Goal: Transaction & Acquisition: Book appointment/travel/reservation

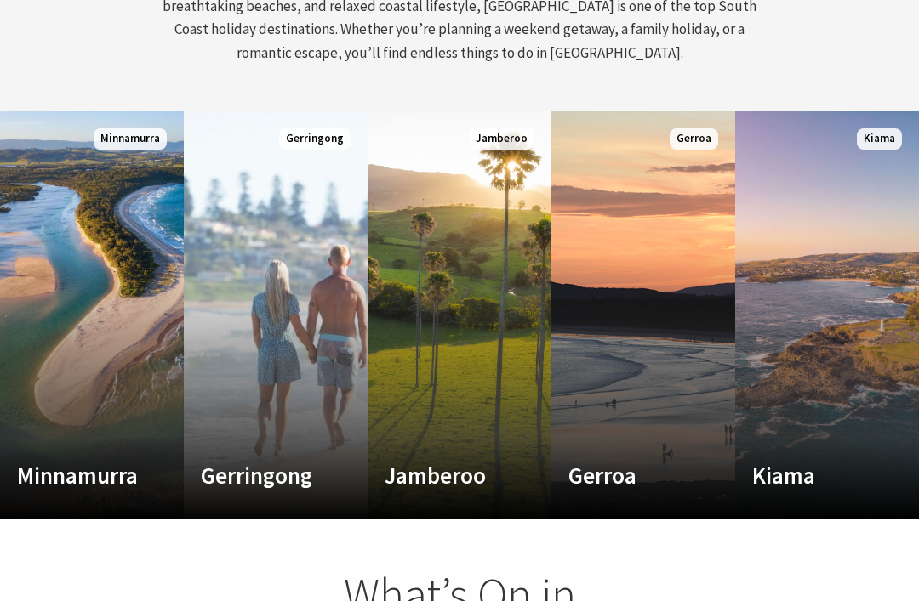
scroll to position [851, 0]
click at [799, 336] on link "Custom Image Used Kiama Where the sea makes a noise Read More Kiama" at bounding box center [827, 315] width 184 height 408
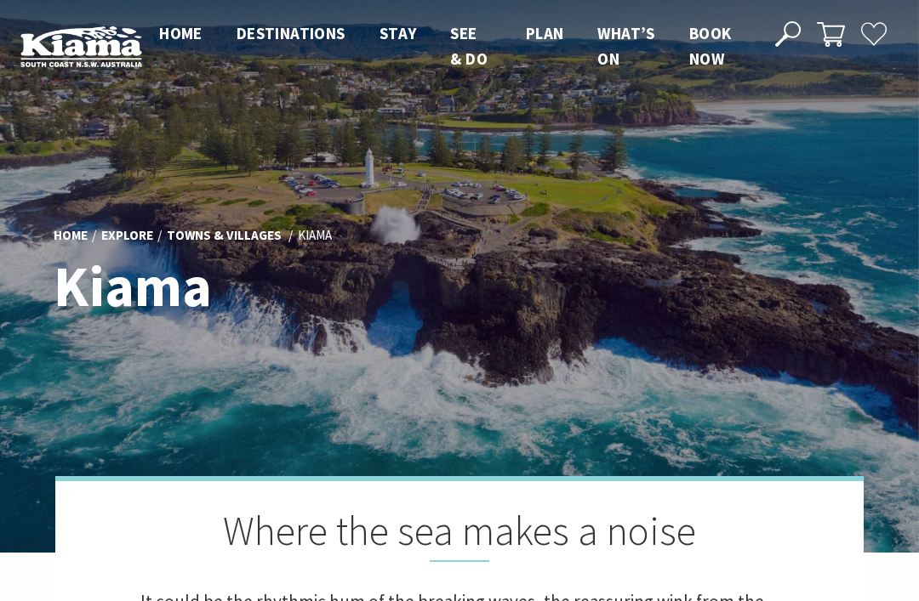
scroll to position [451, 909]
click at [196, 29] on span "Home" at bounding box center [180, 33] width 43 height 20
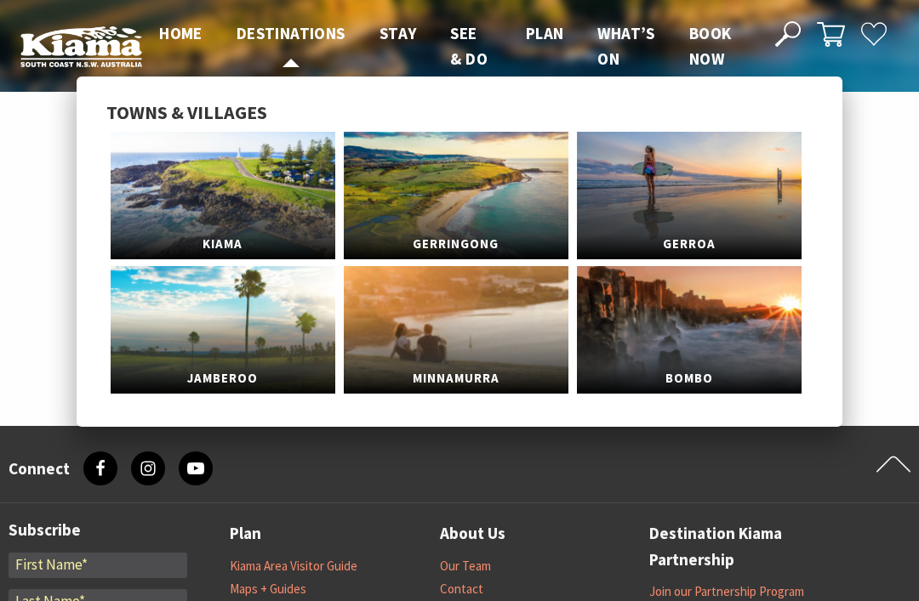
click at [303, 32] on span "Destinations" at bounding box center [291, 33] width 109 height 20
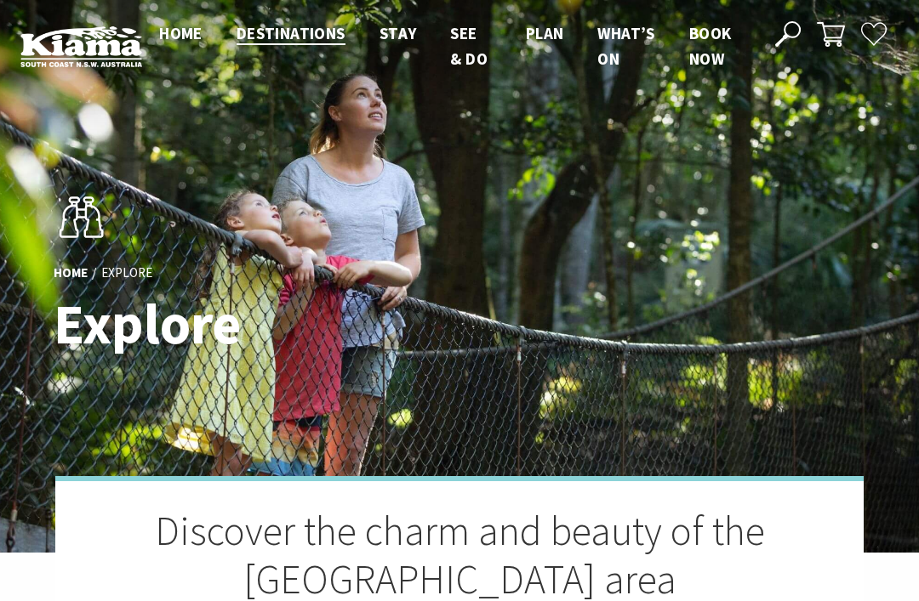
click at [196, 37] on span "Home" at bounding box center [180, 33] width 43 height 20
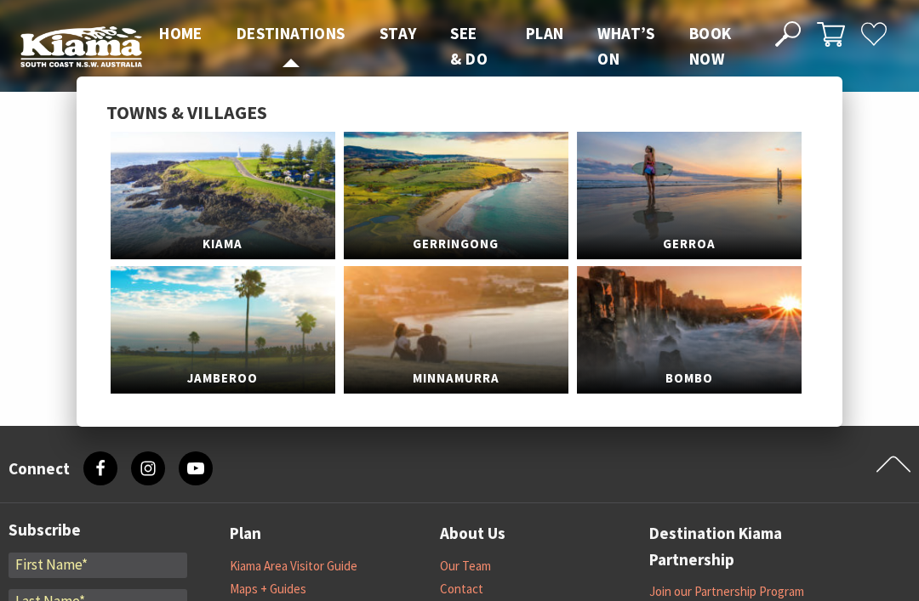
click at [310, 30] on span "Destinations" at bounding box center [291, 33] width 109 height 20
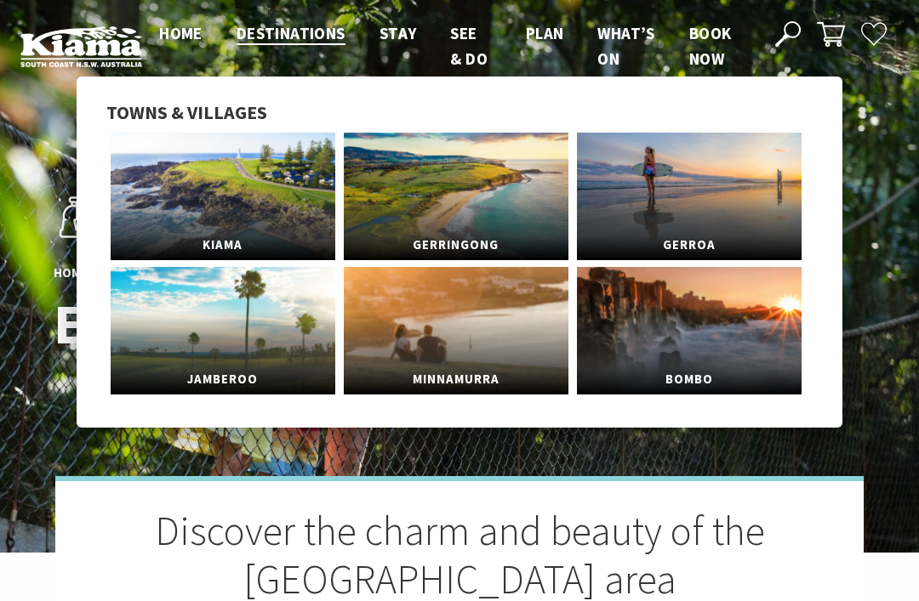
click at [475, 354] on link "Minnamurra" at bounding box center [456, 331] width 225 height 128
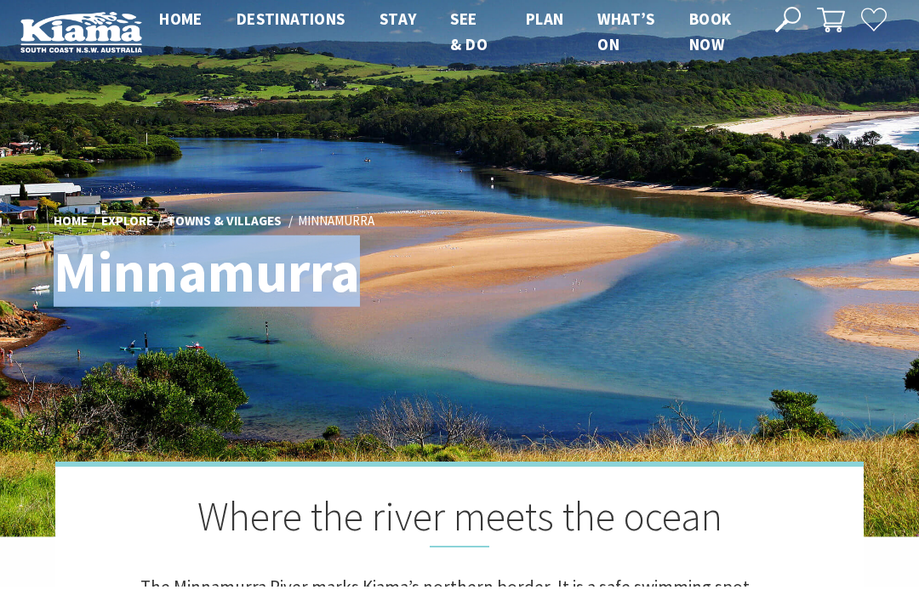
scroll to position [15, 0]
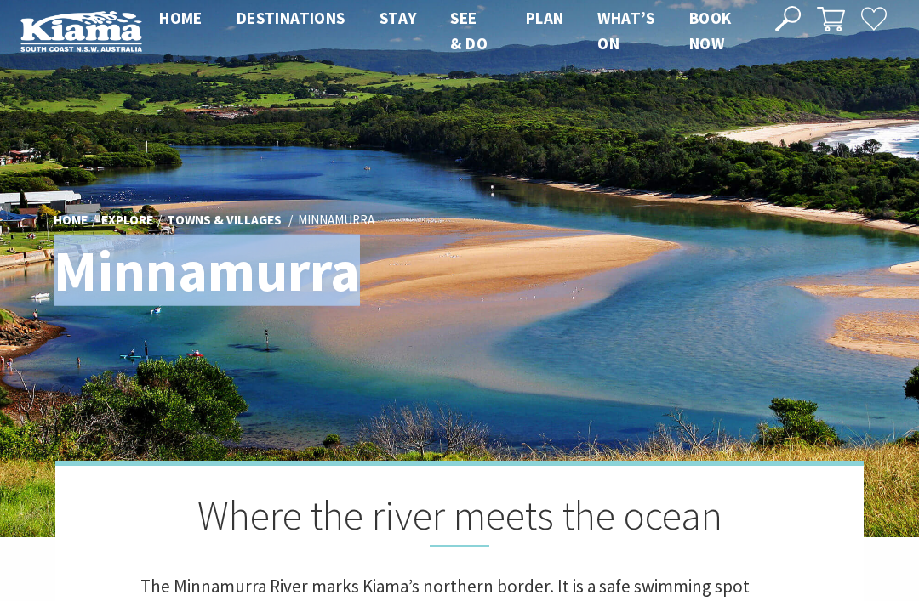
click at [639, 214] on ul "Home Explore Towns & Villages Minnamurra" at bounding box center [460, 219] width 812 height 23
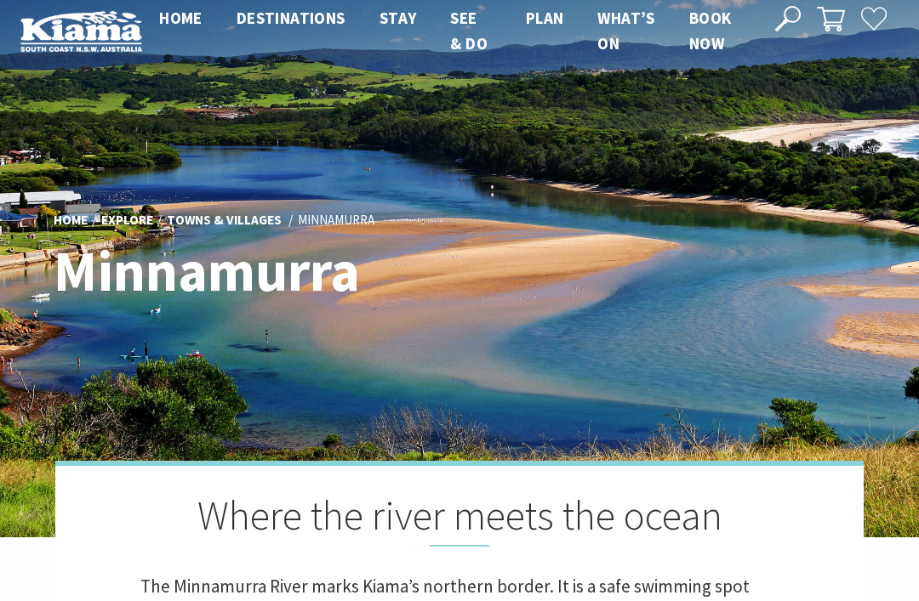
click at [188, 22] on span "Home" at bounding box center [180, 18] width 43 height 20
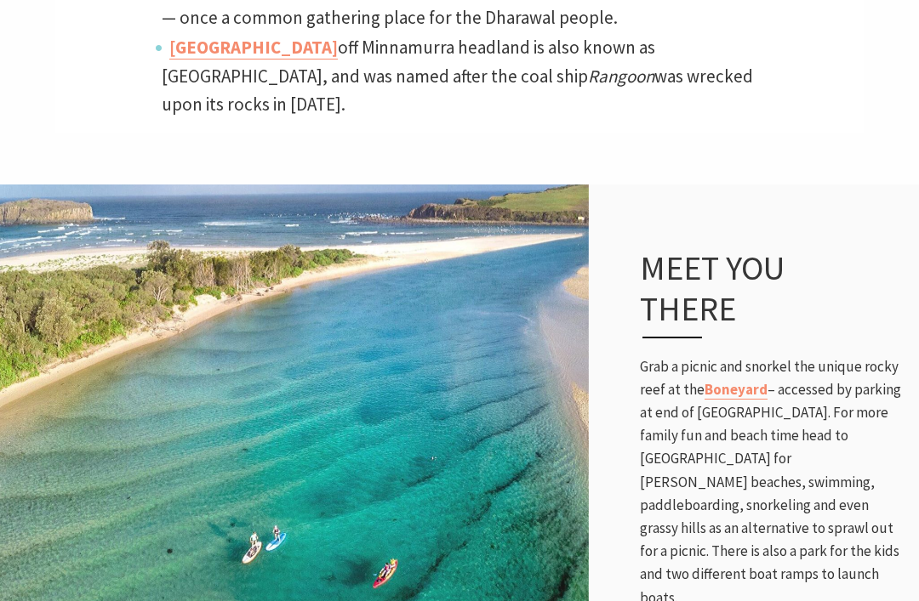
scroll to position [1086, 0]
click at [426, 357] on img at bounding box center [294, 429] width 589 height 494
click at [434, 346] on img at bounding box center [294, 429] width 589 height 494
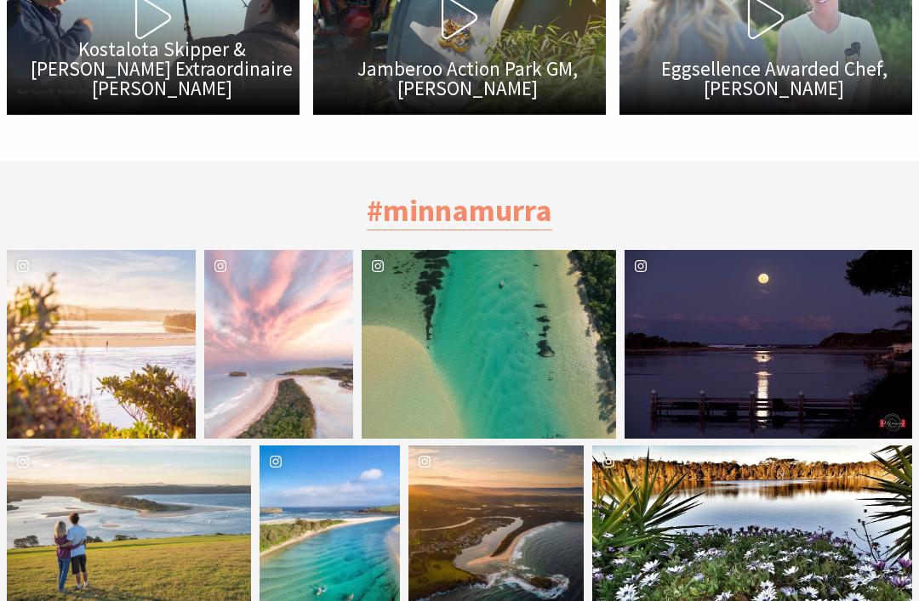
scroll to position [5017, 0]
click at [138, 258] on div "kiamansw" at bounding box center [101, 344] width 189 height 189
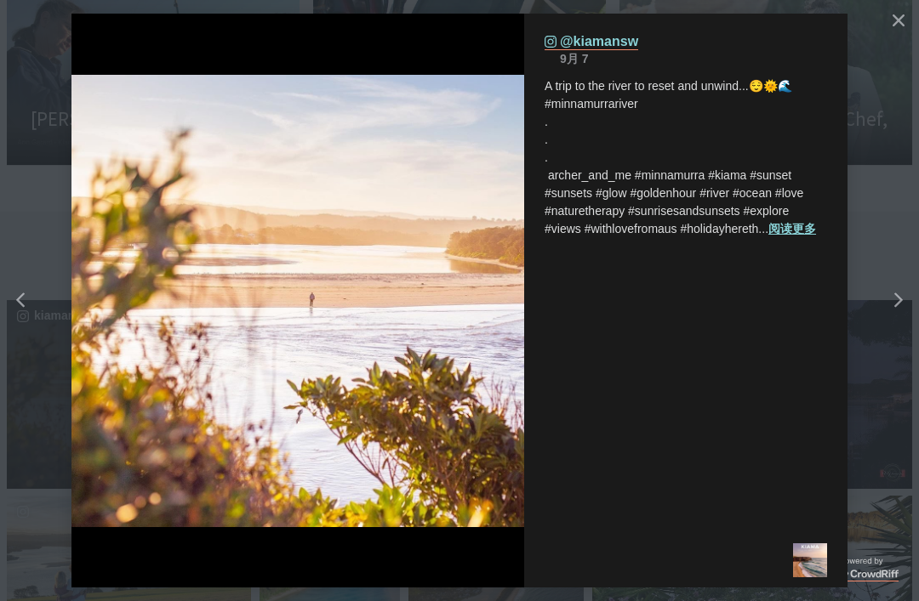
scroll to position [4966, 0]
click at [888, 308] on div "Right" at bounding box center [891, 301] width 21 height 15
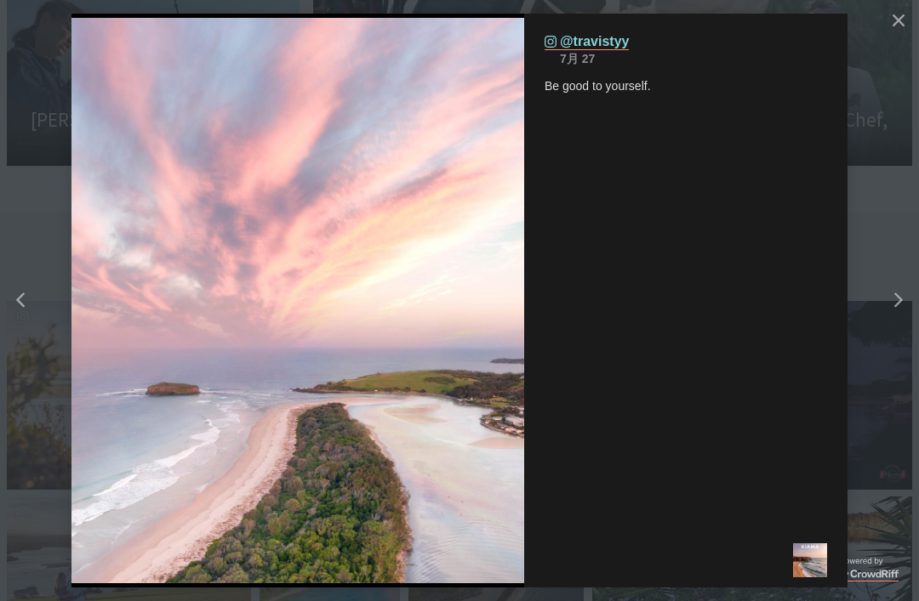
click at [886, 303] on div "Right" at bounding box center [891, 301] width 21 height 15
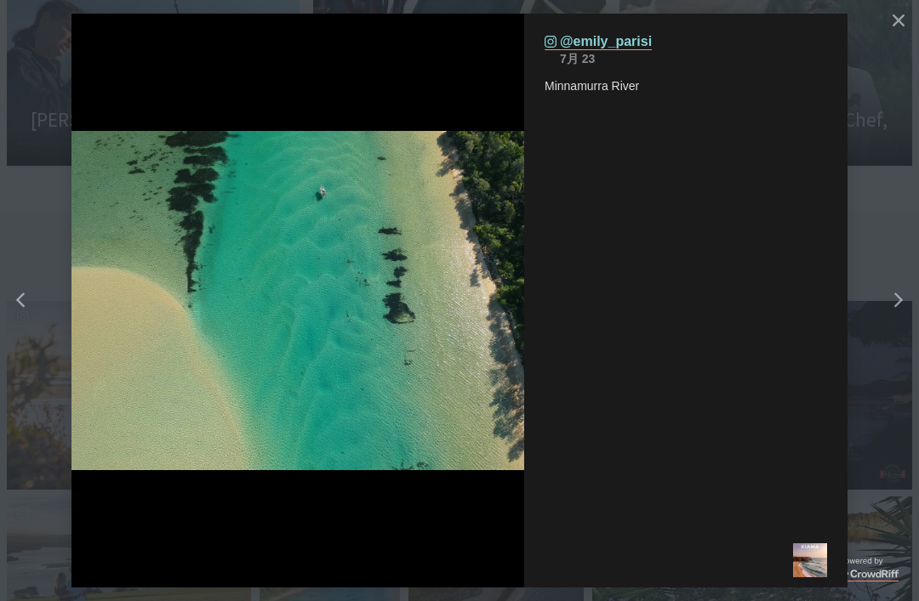
click at [892, 291] on div "Right" at bounding box center [915, 301] width 68 height 68
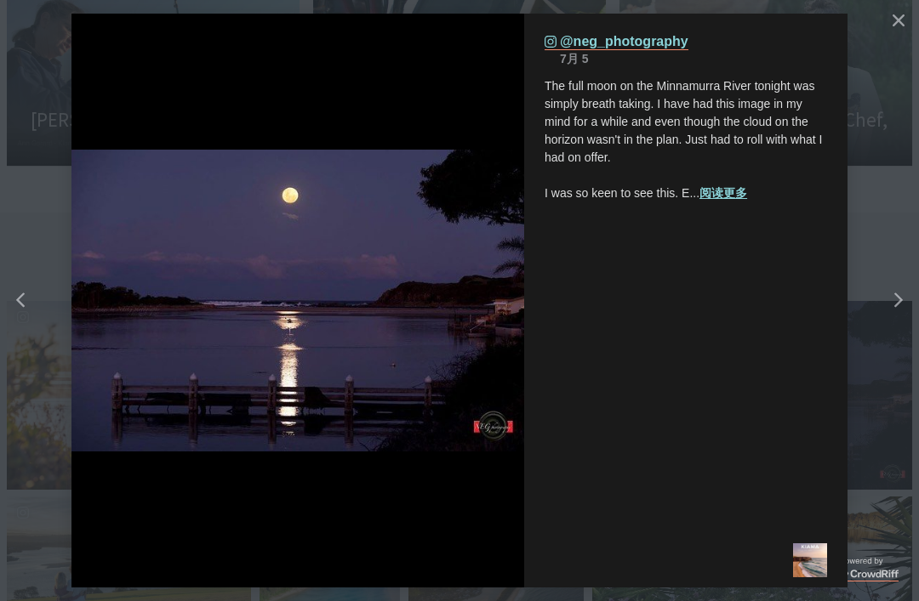
click at [884, 297] on div "Right" at bounding box center [891, 301] width 21 height 15
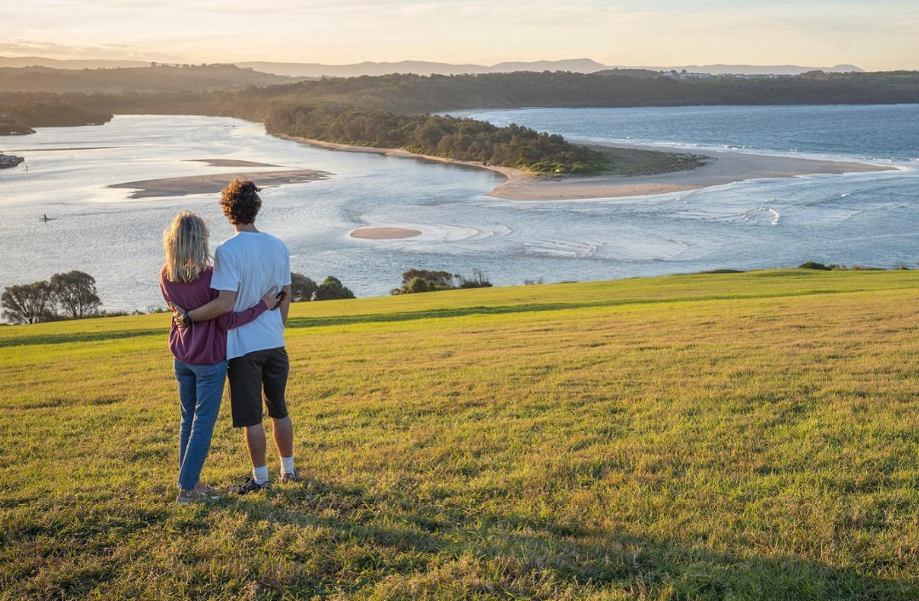
scroll to position [431, 915]
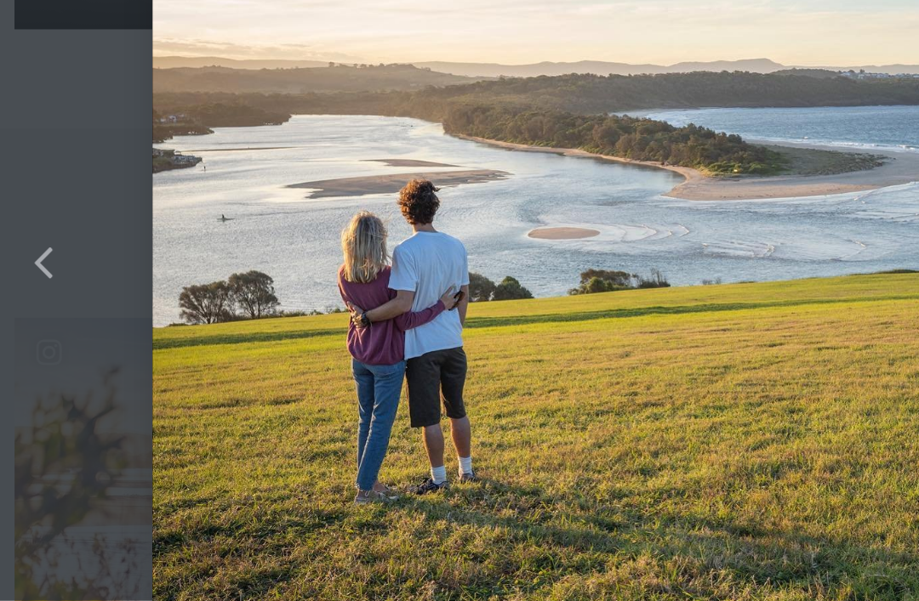
click at [21, 265] on button "details for image" at bounding box center [459, 300] width 919 height 601
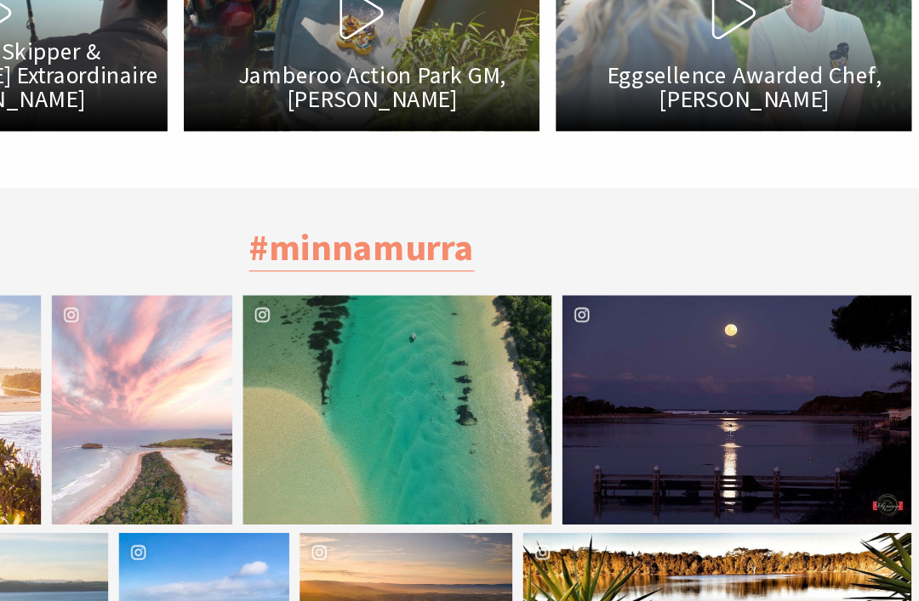
click at [408, 522] on div "kiamansw" at bounding box center [496, 610] width 176 height 176
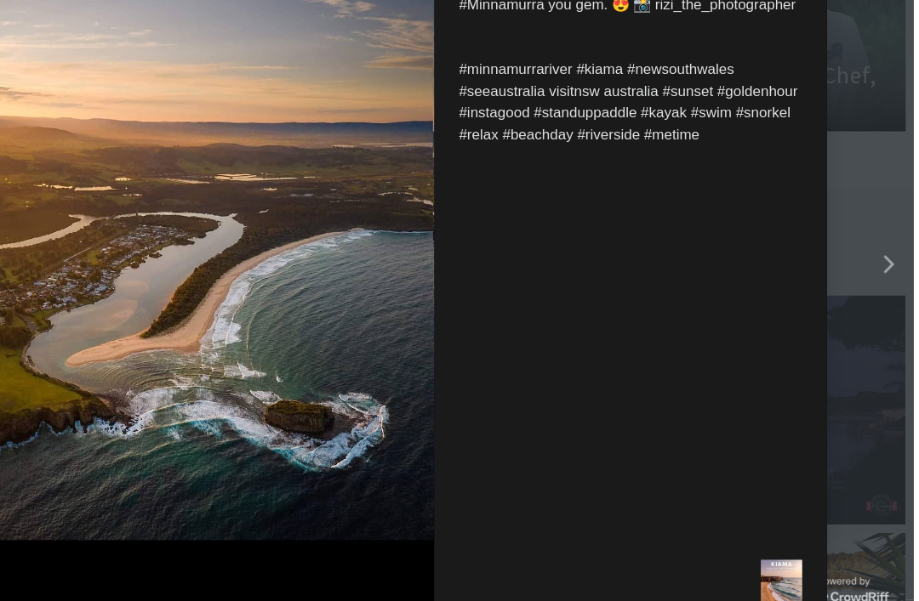
scroll to position [4966, 0]
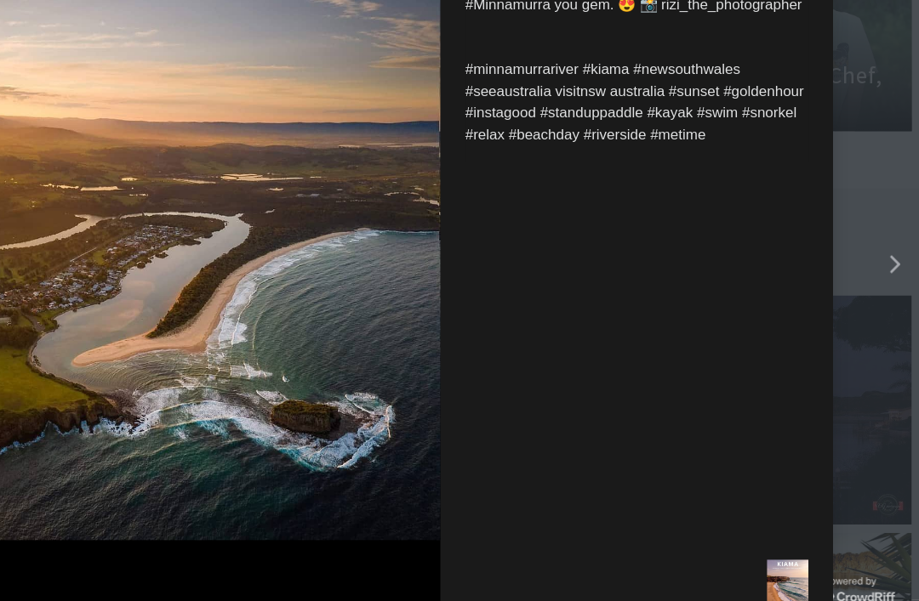
click at [894, 294] on icon "Right" at bounding box center [898, 301] width 9 height 15
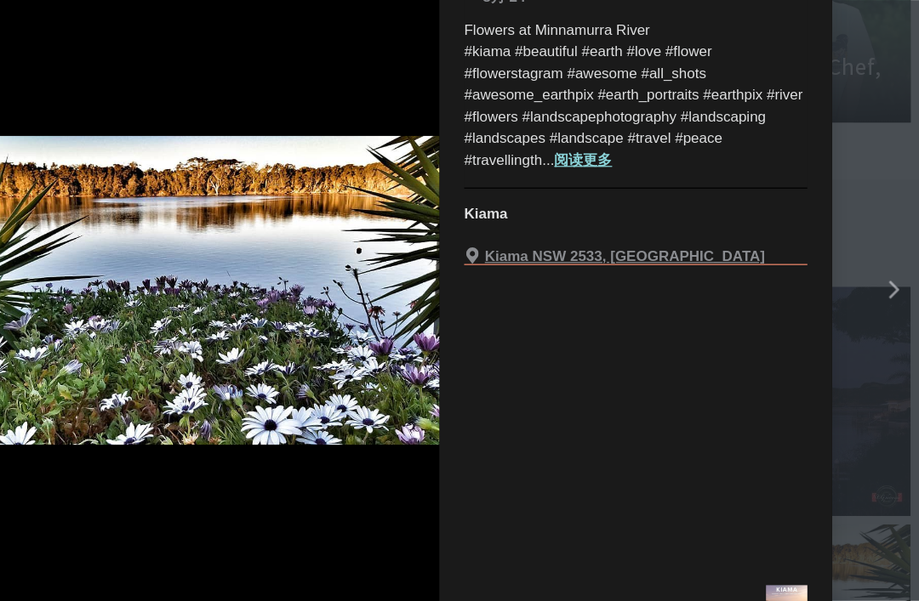
scroll to position [4996, 0]
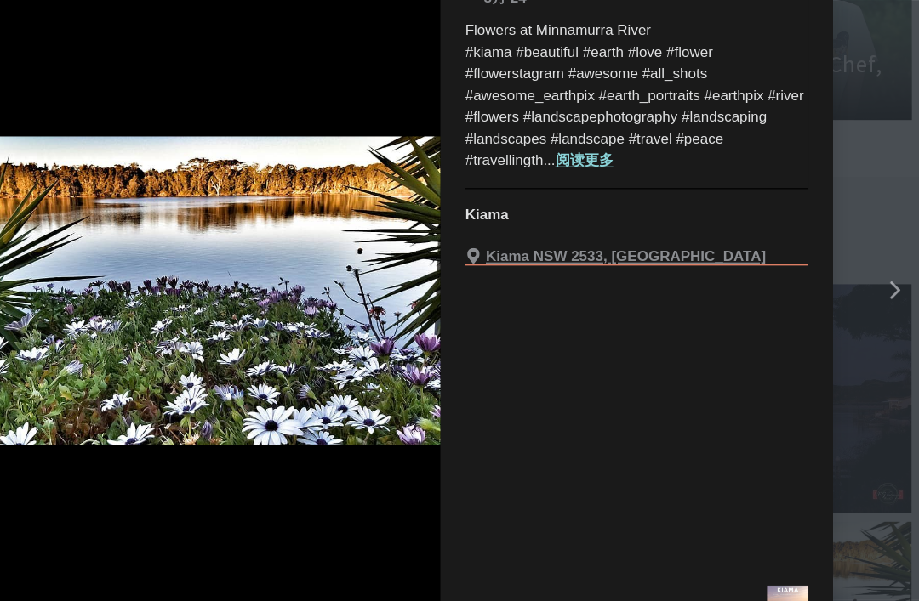
click at [881, 294] on div "Right" at bounding box center [891, 301] width 21 height 15
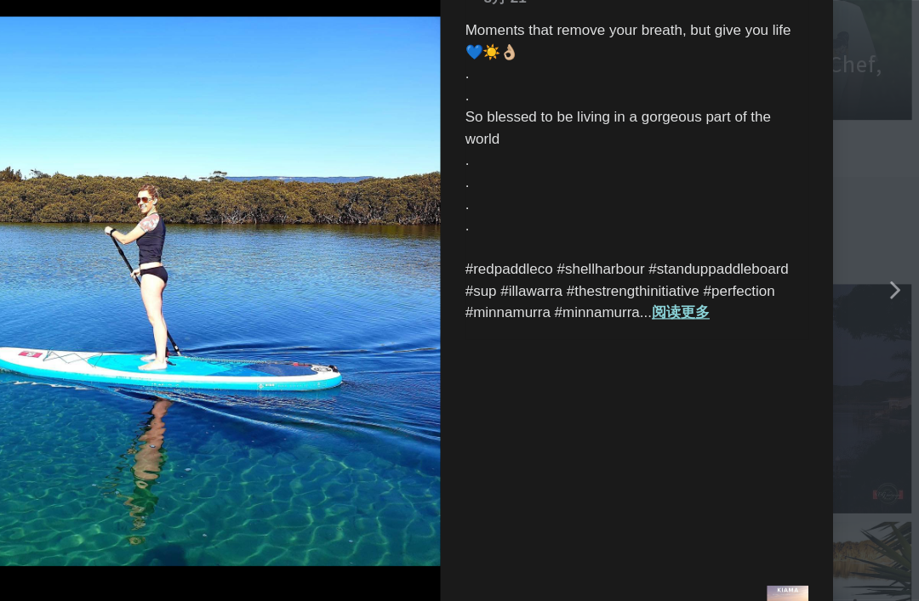
click at [783, 237] on button "Right" at bounding box center [851, 301] width 136 height 210
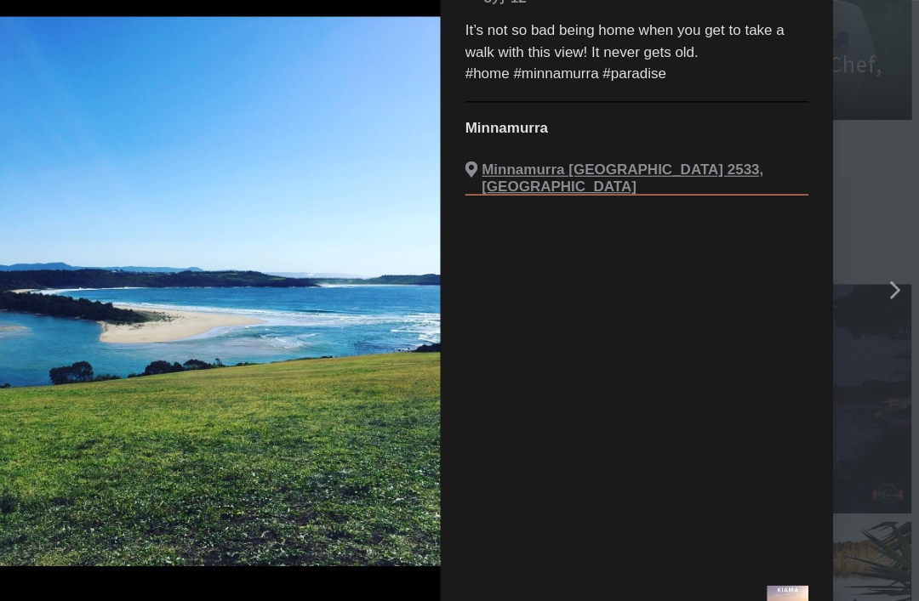
click at [881, 294] on div "Right" at bounding box center [891, 301] width 21 height 15
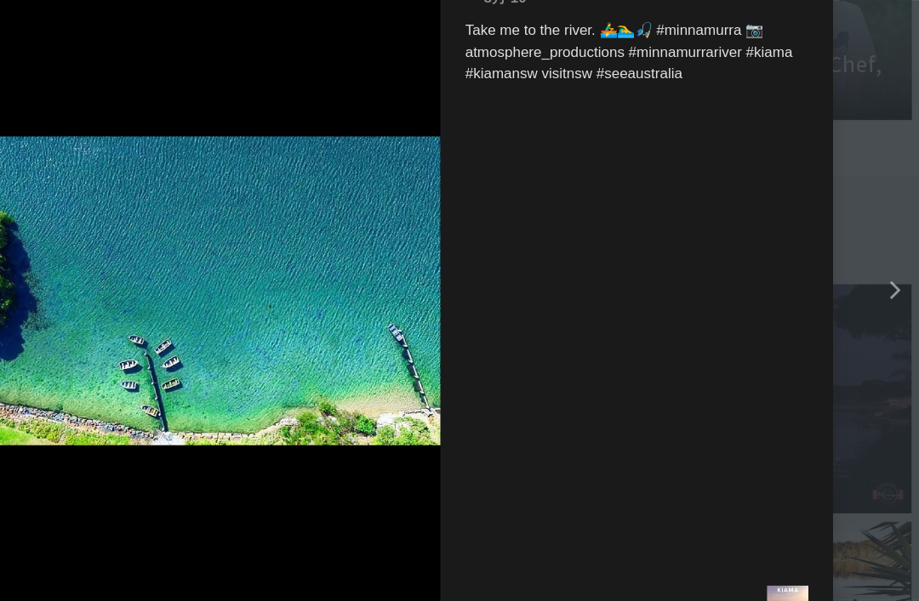
click at [881, 294] on div "Right" at bounding box center [891, 301] width 21 height 15
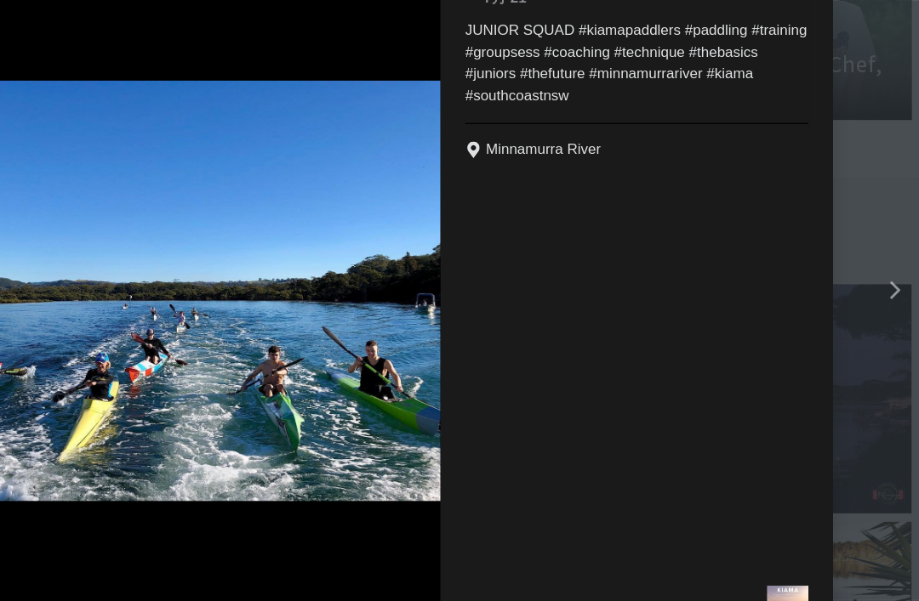
click at [881, 294] on div "Right" at bounding box center [891, 301] width 21 height 15
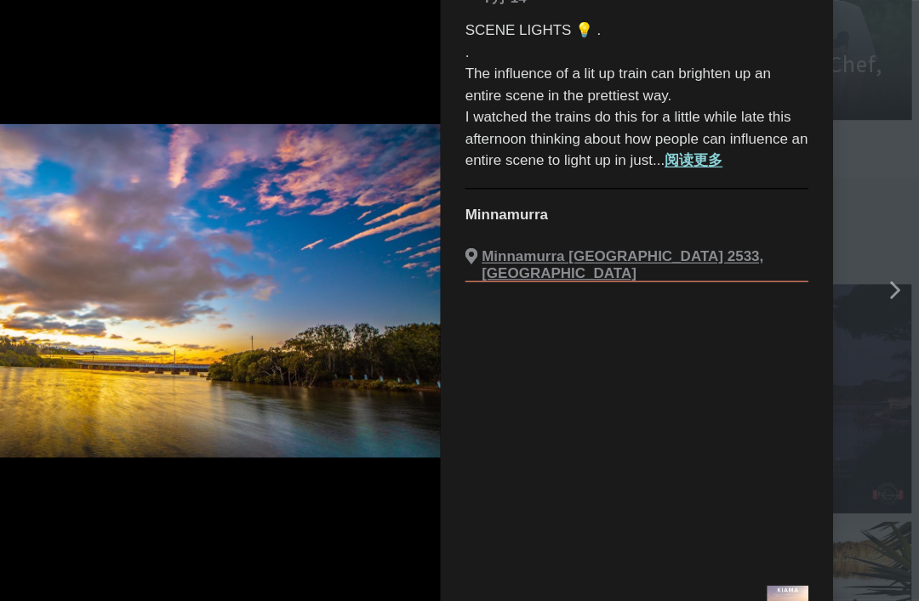
click at [278, 272] on img "details for image" at bounding box center [297, 301] width 453 height 276
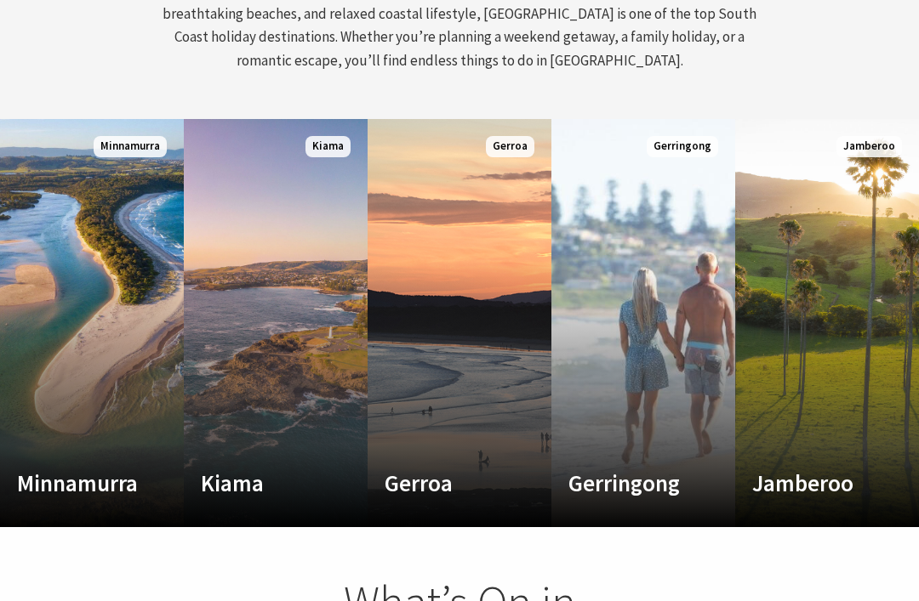
scroll to position [843, 0]
click at [288, 392] on link "Custom Image Used [GEOGRAPHIC_DATA] Where the sea makes a noise Read More [GEOG…" at bounding box center [276, 323] width 184 height 408
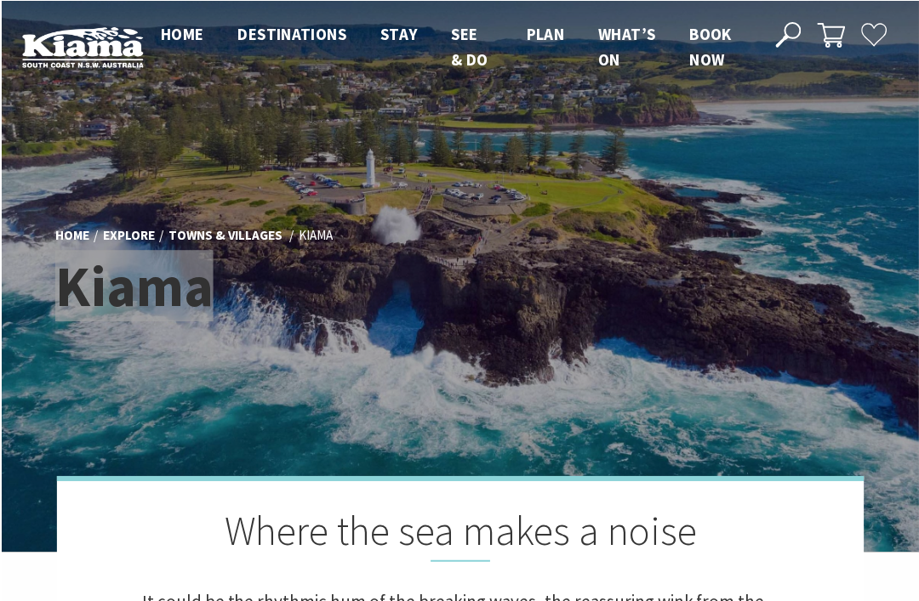
scroll to position [1, 0]
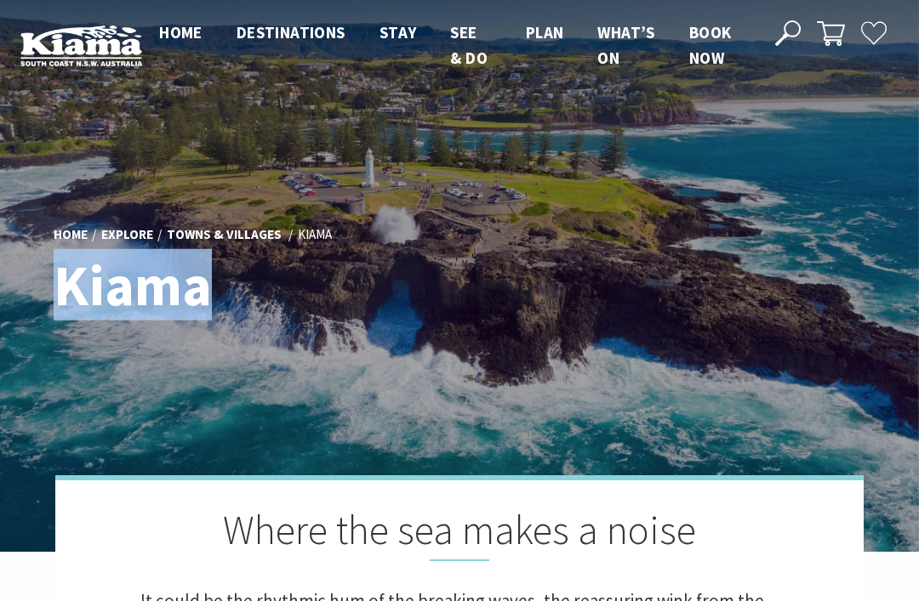
click at [690, 339] on div "Home Explore Towns & Villages Kiama Kiama" at bounding box center [459, 276] width 825 height 137
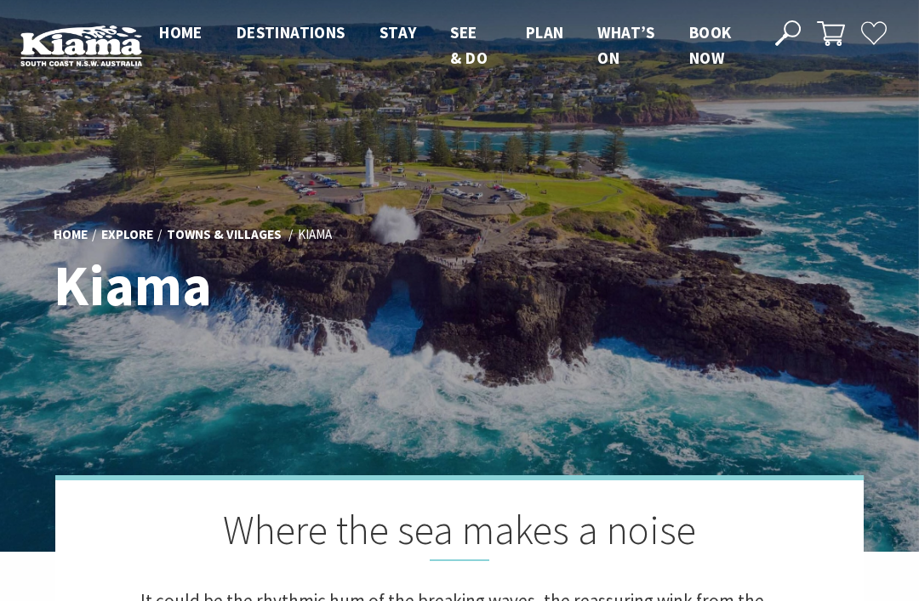
click at [664, 302] on div "Home Explore Towns & Villages Kiama Kiama" at bounding box center [459, 276] width 825 height 137
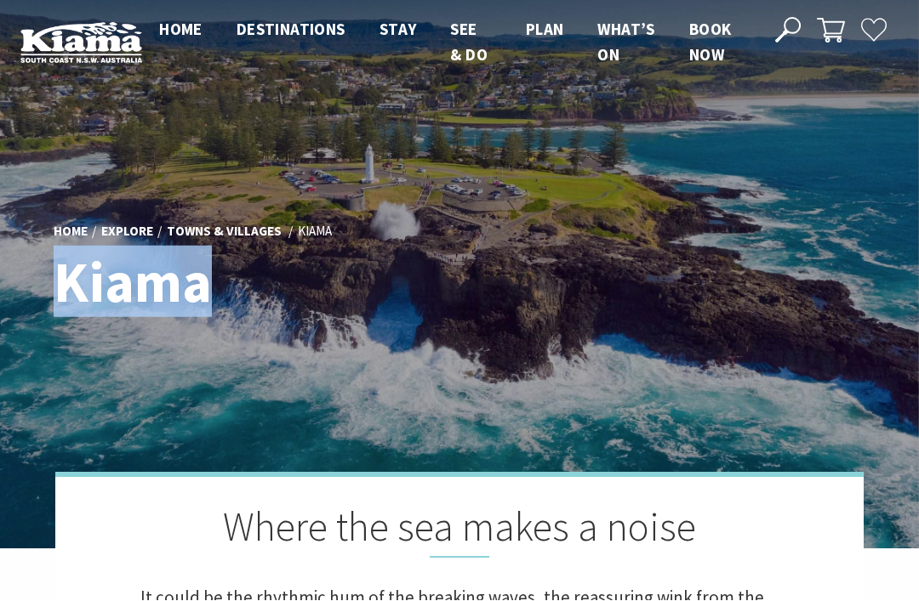
scroll to position [0, 0]
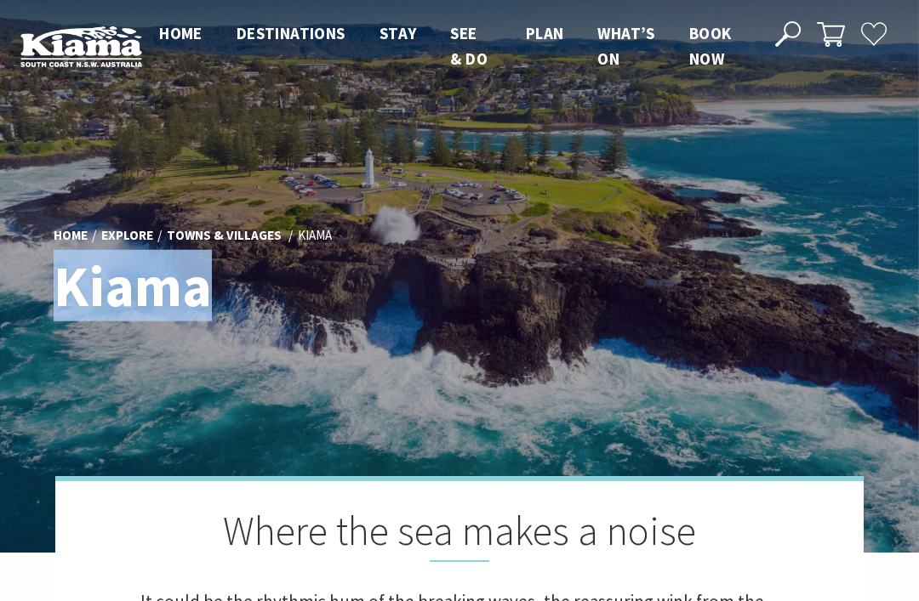
click at [699, 297] on div "Home Explore Towns & Villages Kiama Kiama" at bounding box center [459, 276] width 825 height 137
click at [696, 328] on div "Home Explore Towns & Villages Kiama Kiama" at bounding box center [459, 276] width 825 height 137
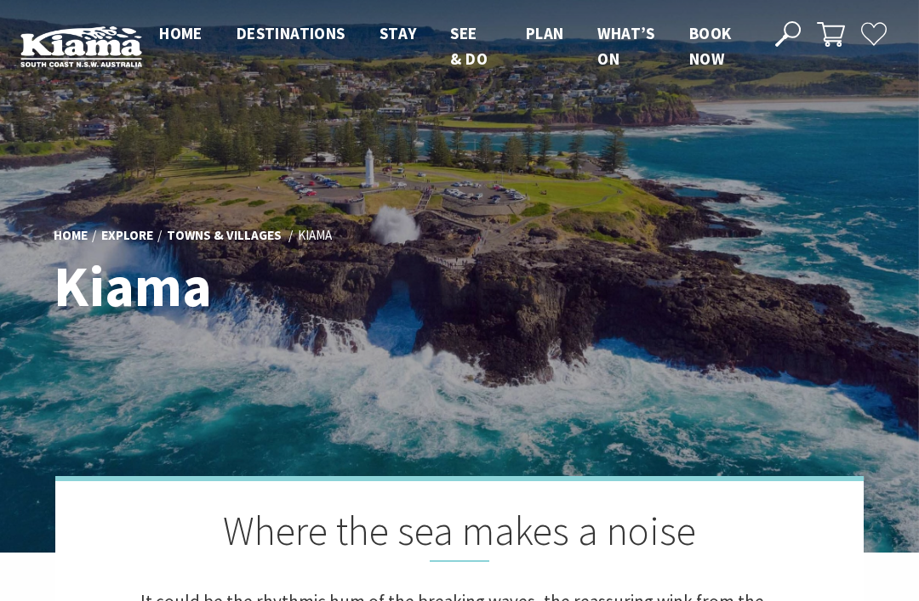
click at [696, 324] on div "Home Explore Towns & Villages Kiama Kiama" at bounding box center [459, 276] width 825 height 137
click at [674, 288] on div "Home Explore Towns & Villages Kiama Kiama" at bounding box center [459, 276] width 825 height 137
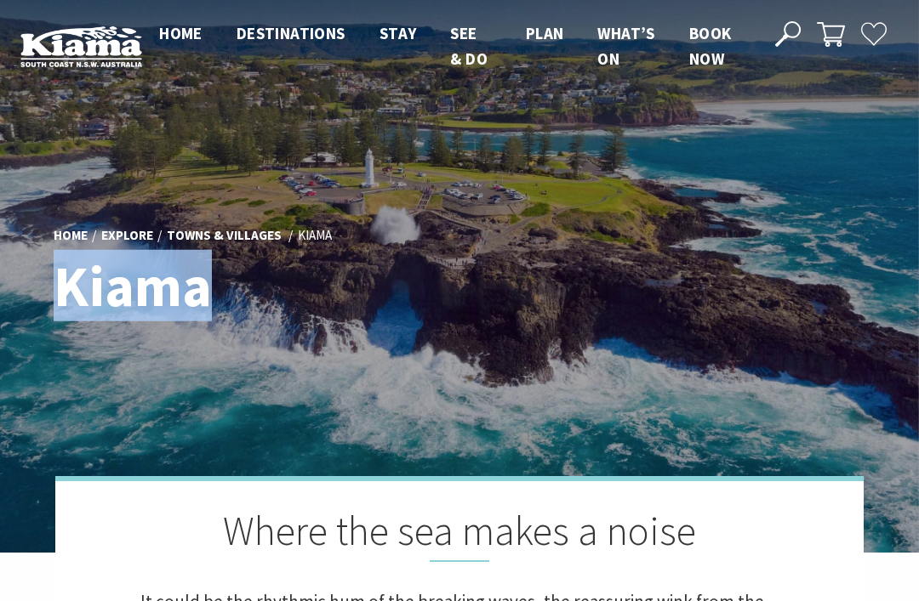
click at [696, 272] on div "Home Explore Towns & Villages Kiama Kiama" at bounding box center [459, 276] width 825 height 137
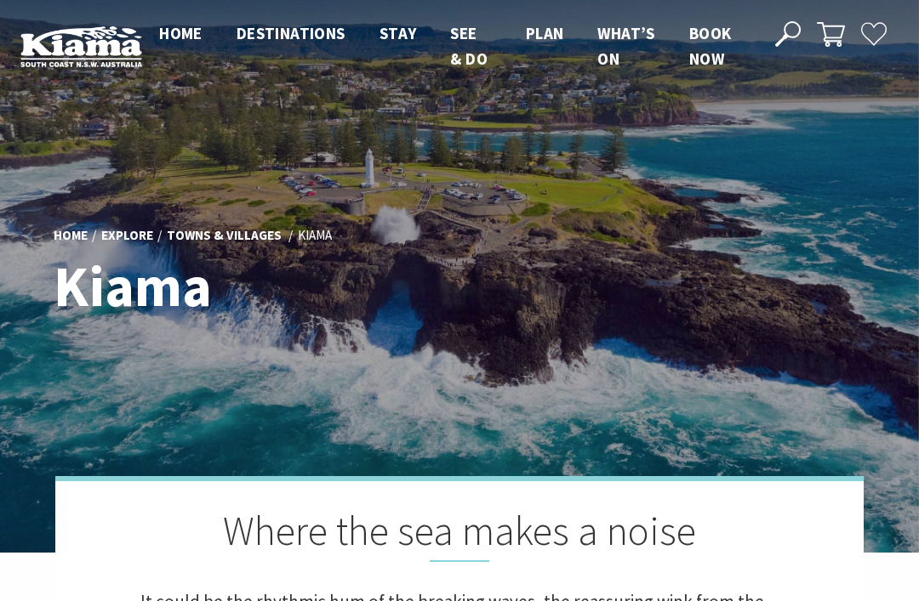
click at [697, 267] on div "Home Explore Towns & Villages Kiama Kiama" at bounding box center [459, 276] width 825 height 137
click at [713, 259] on div "Home Explore Towns & Villages Kiama Kiama" at bounding box center [459, 276] width 825 height 137
click at [721, 268] on div "Home Explore Towns & Villages Kiama Kiama" at bounding box center [459, 276] width 825 height 137
click at [727, 263] on div "Home Explore Towns & Villages Kiama Kiama" at bounding box center [459, 276] width 825 height 137
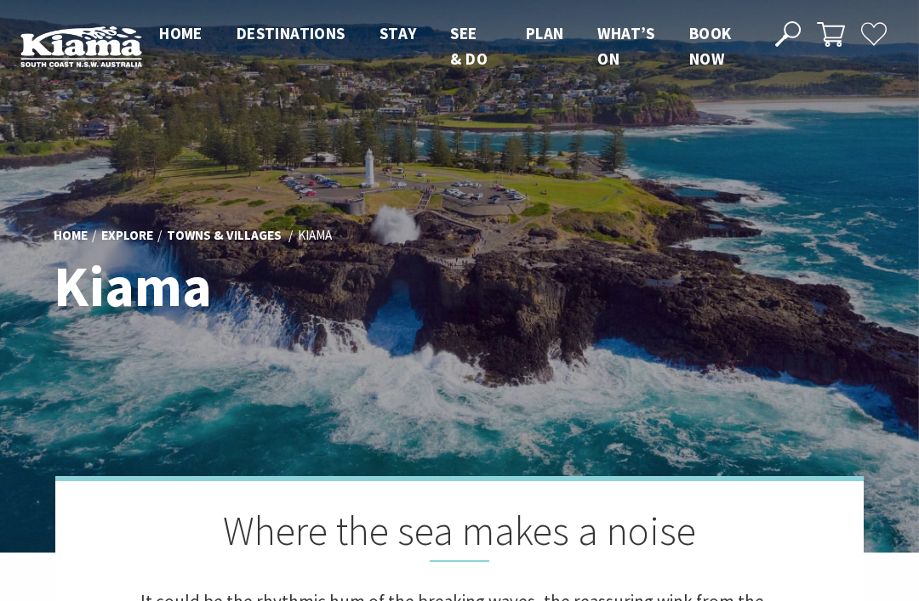
click at [725, 247] on div "Home Explore Towns & Villages Kiama Kiama" at bounding box center [459, 276] width 825 height 137
click at [744, 300] on div "Home Explore Towns & Villages Kiama Kiama" at bounding box center [459, 276] width 825 height 137
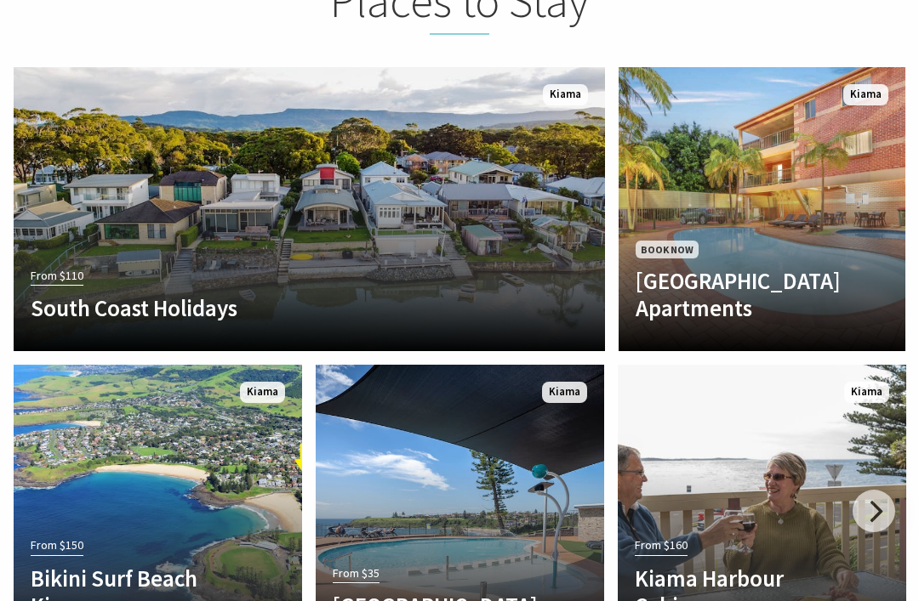
scroll to position [3311, 0]
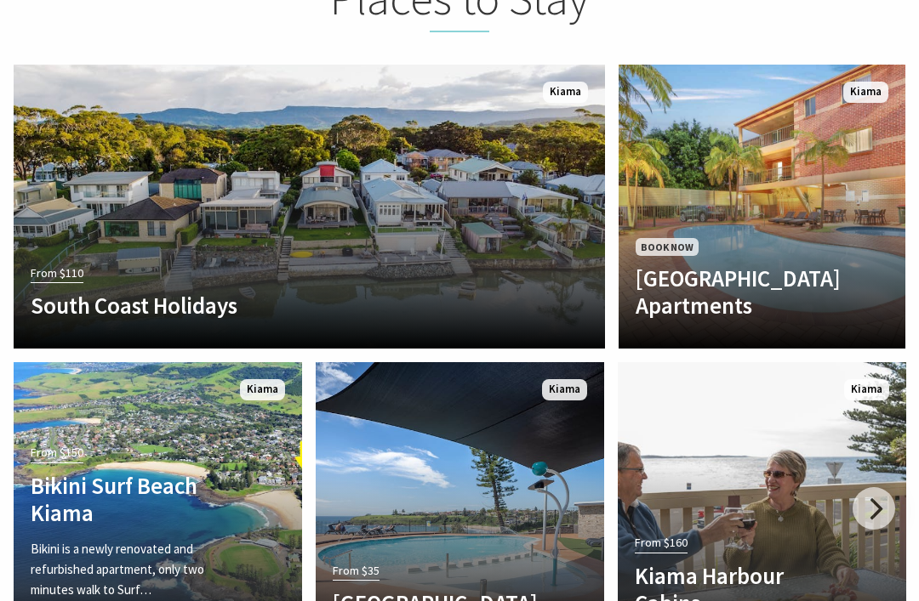
click at [251, 443] on div "From $150 Bikini Surf Beach Kiama Bikini is a newly renovated and refurbished a…" at bounding box center [136, 535] width 245 height 189
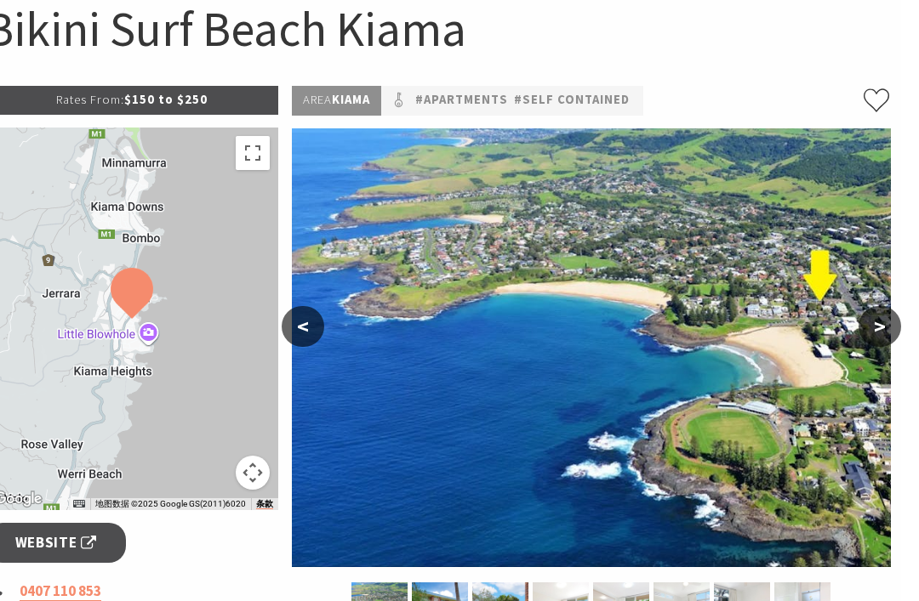
scroll to position [0, 3]
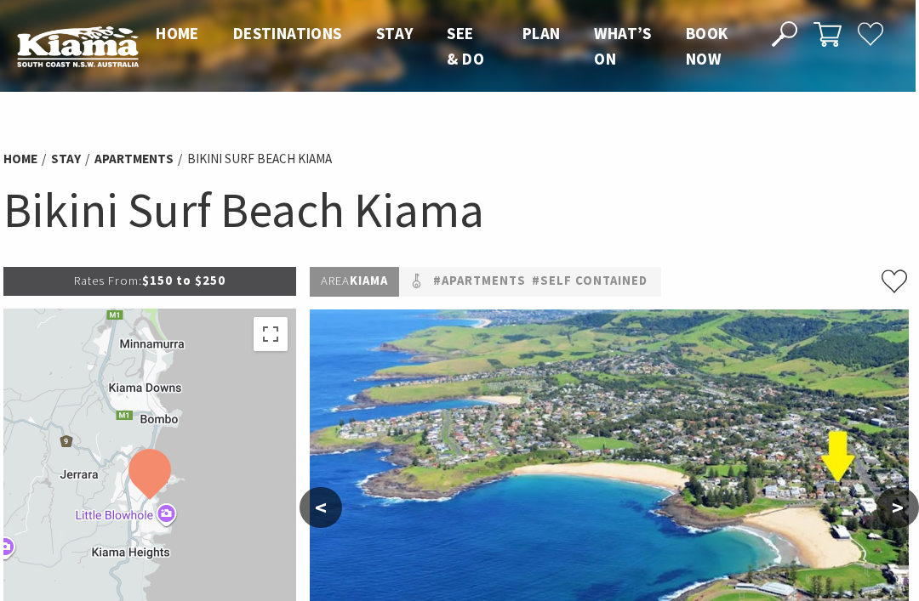
click at [188, 37] on span "Home" at bounding box center [177, 33] width 43 height 20
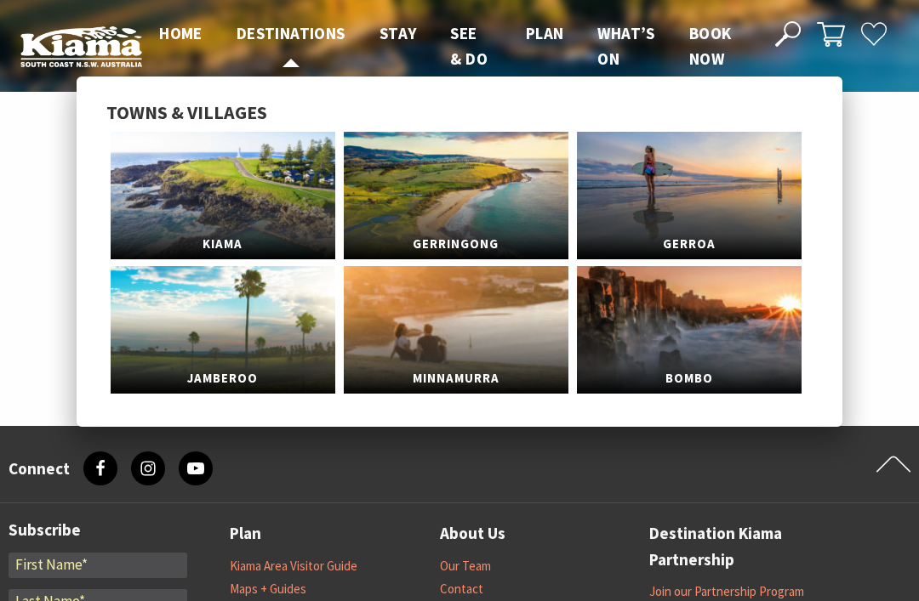
click at [300, 31] on span "Destinations" at bounding box center [291, 33] width 109 height 20
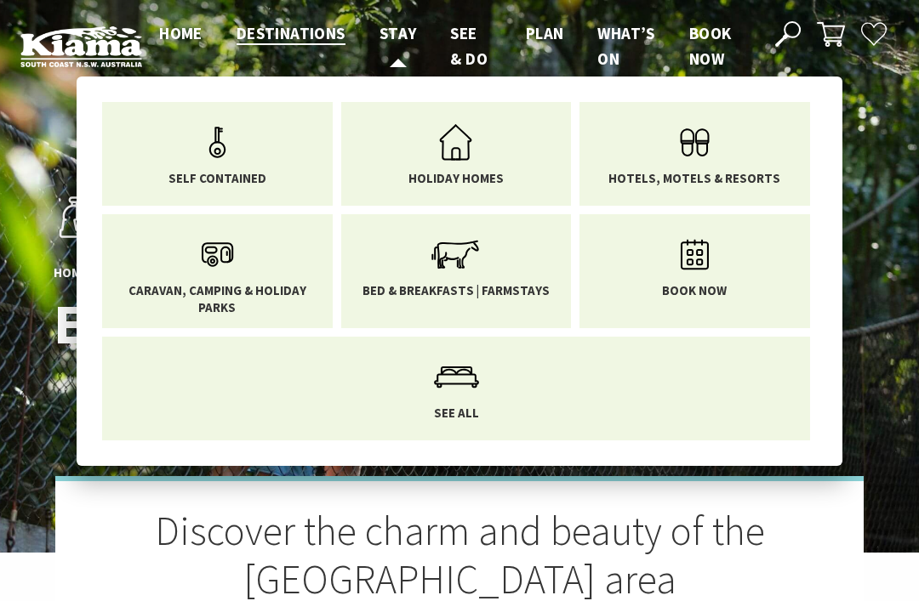
click at [408, 39] on span "Stay" at bounding box center [397, 33] width 37 height 20
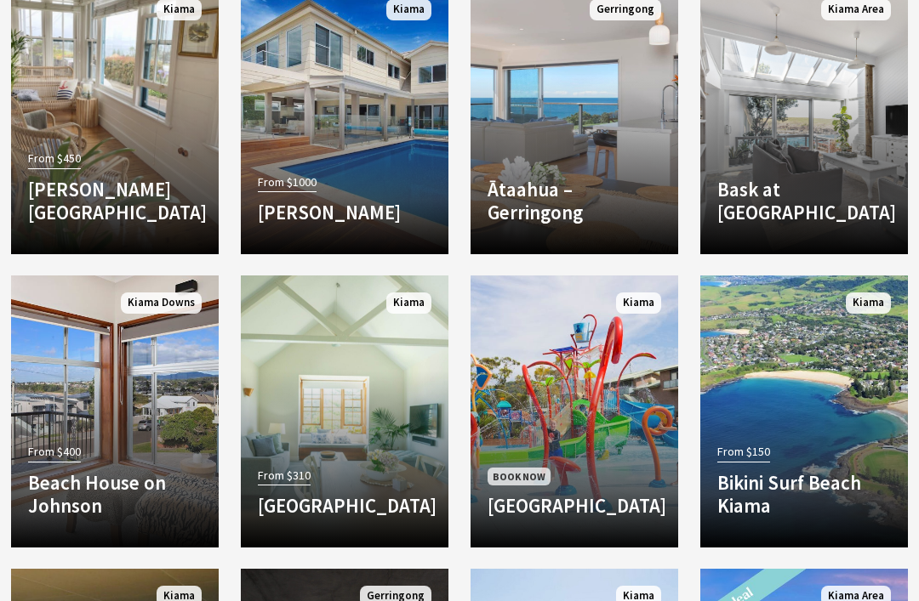
scroll to position [2431, 0]
click at [853, 438] on div "From $150 Bikini [GEOGRAPHIC_DATA] Kiama [GEOGRAPHIC_DATA] is a newly renovated…" at bounding box center [804, 484] width 208 height 93
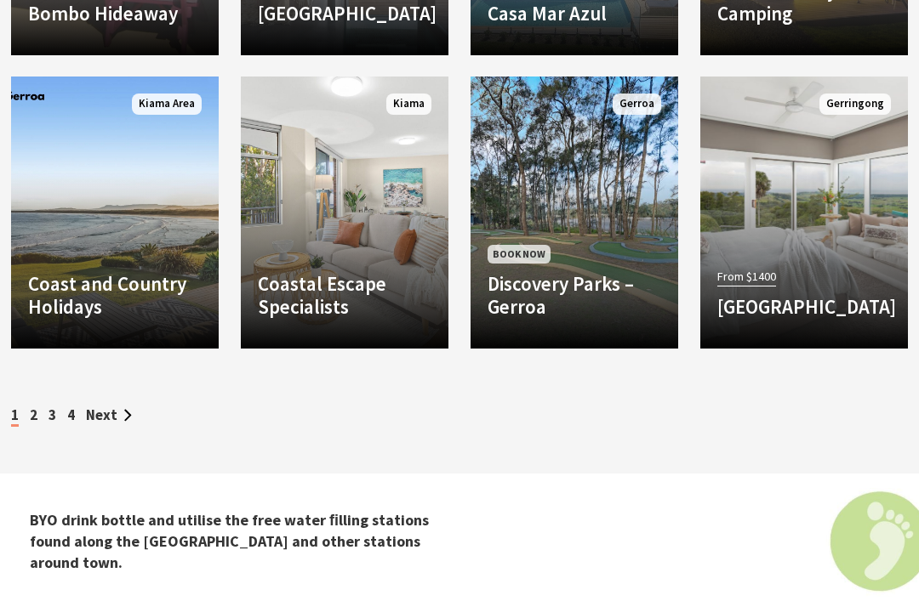
scroll to position [3213, 0]
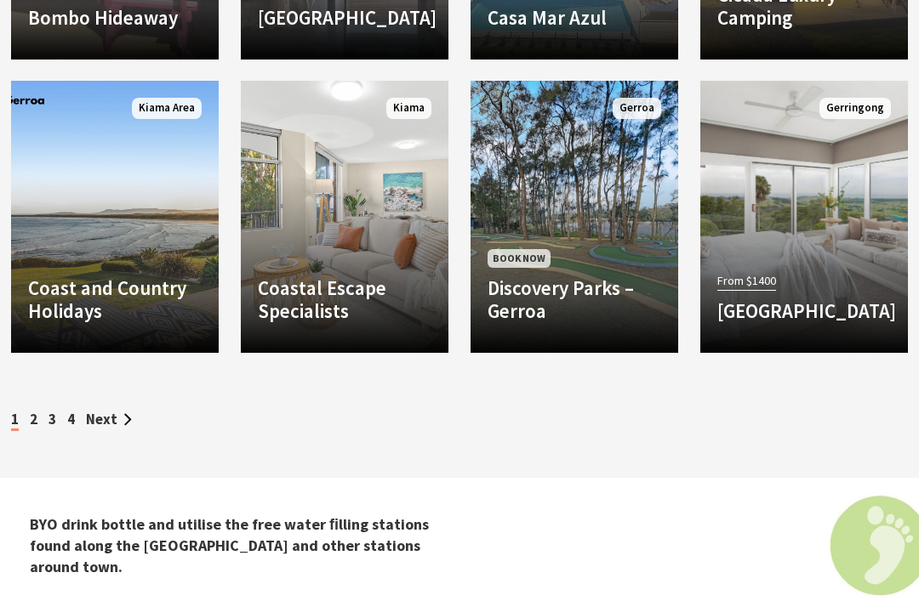
click at [182, 215] on link "Another Image Used Coast and Country Holidays With over 80 homes to choose from…" at bounding box center [115, 217] width 208 height 272
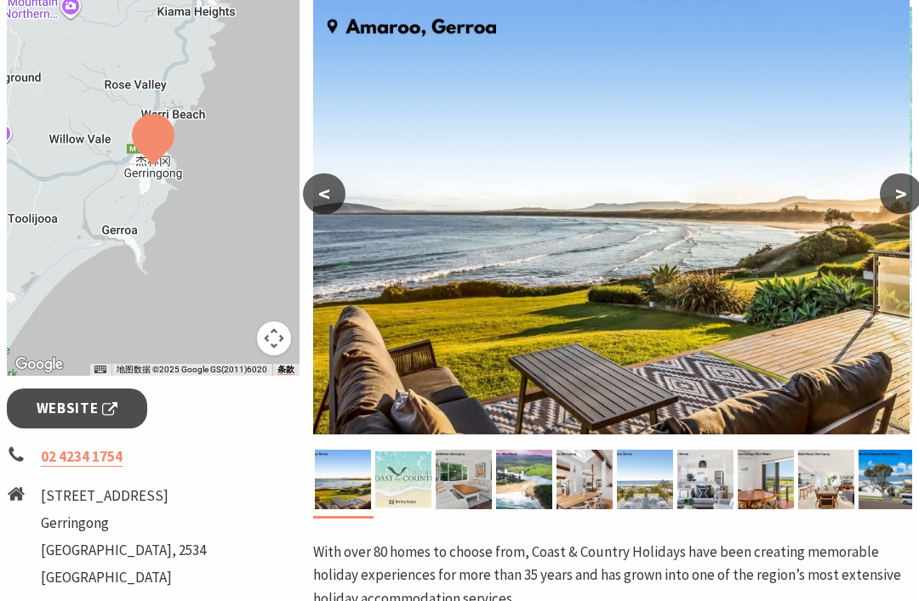
scroll to position [311, 0]
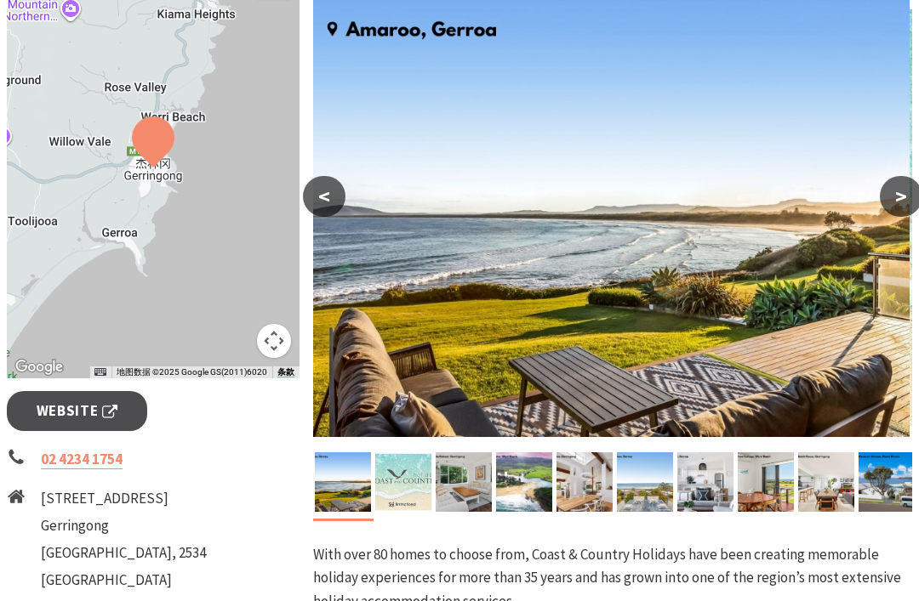
click at [535, 472] on img at bounding box center [524, 483] width 56 height 60
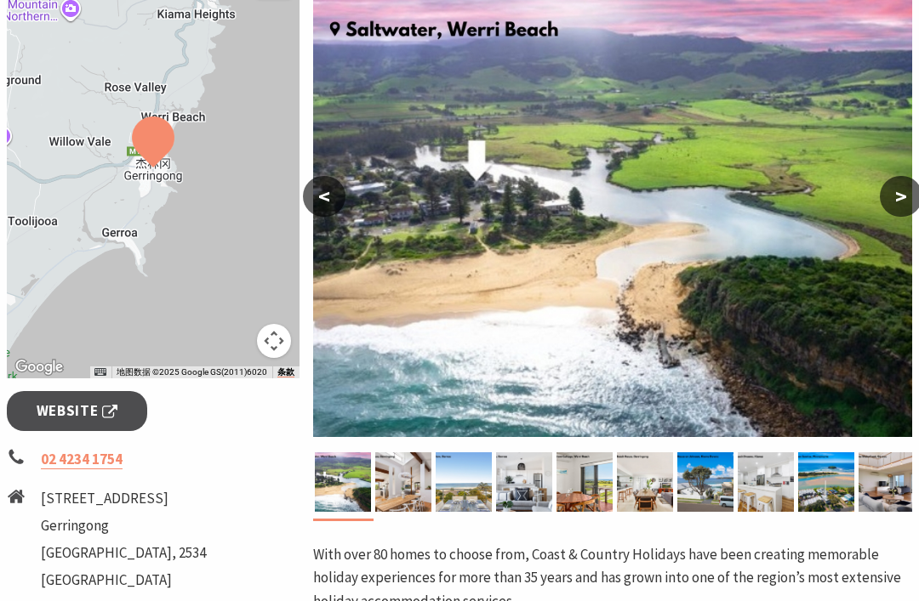
click at [733, 374] on img at bounding box center [612, 217] width 599 height 439
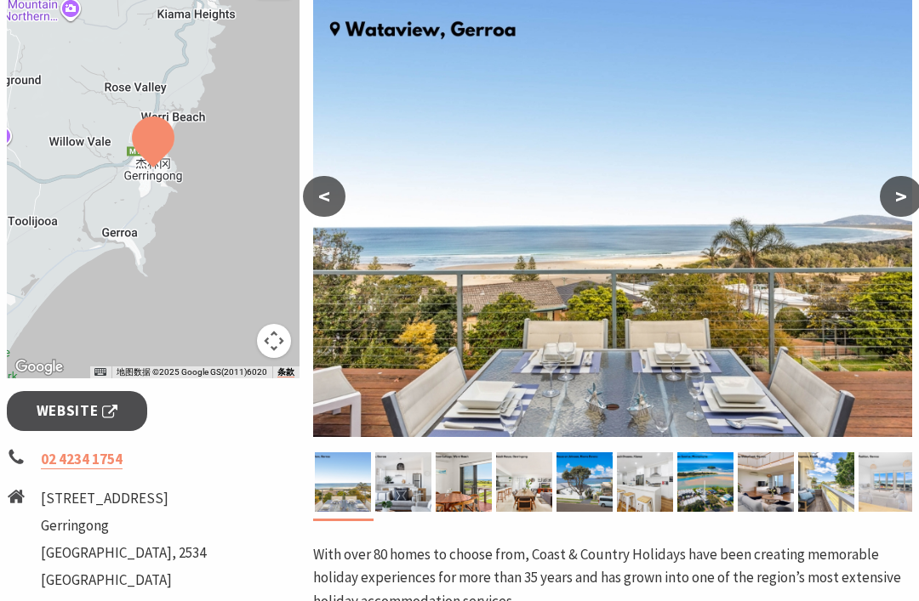
click at [771, 324] on img at bounding box center [612, 217] width 599 height 439
click at [780, 301] on img at bounding box center [612, 217] width 599 height 439
click at [722, 240] on img at bounding box center [612, 217] width 599 height 439
click at [718, 240] on img at bounding box center [612, 217] width 599 height 439
click at [704, 487] on img at bounding box center [705, 483] width 56 height 60
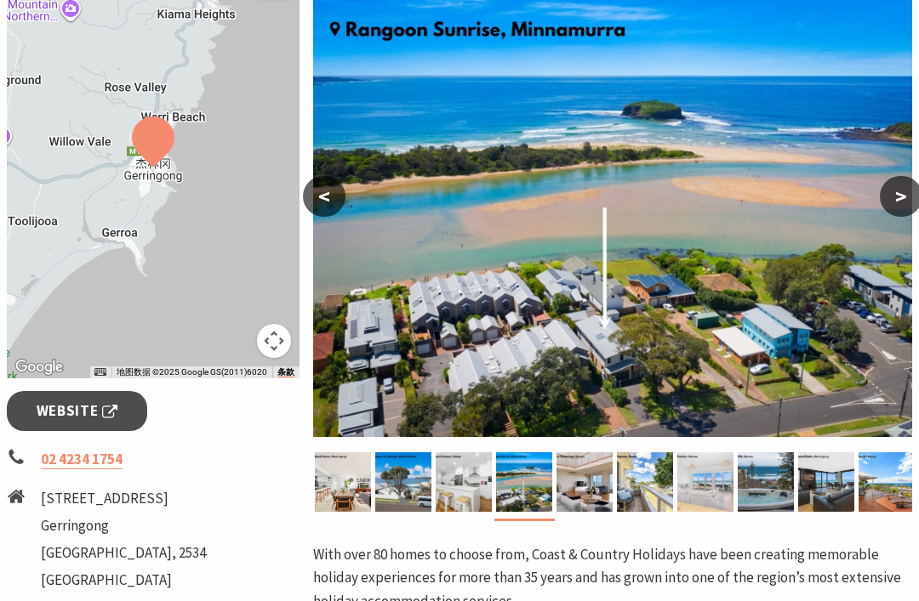
click at [530, 484] on img at bounding box center [524, 483] width 56 height 60
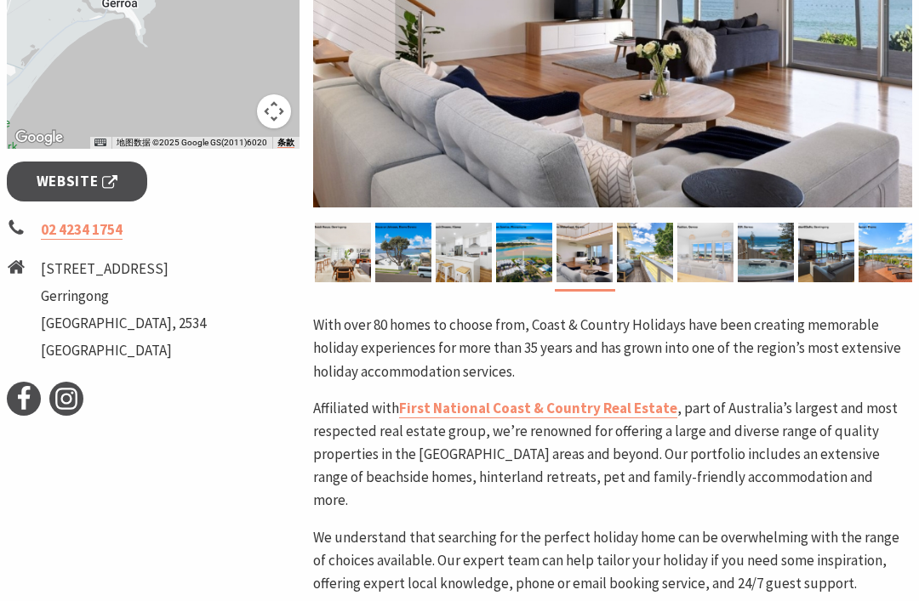
scroll to position [541, 0]
click at [828, 257] on img at bounding box center [826, 253] width 56 height 60
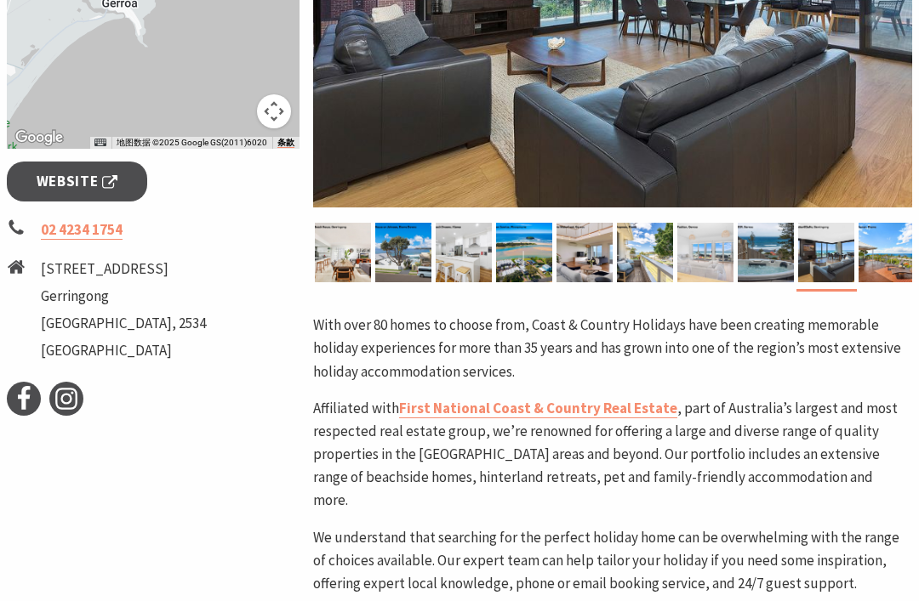
click at [887, 255] on img at bounding box center [886, 253] width 56 height 60
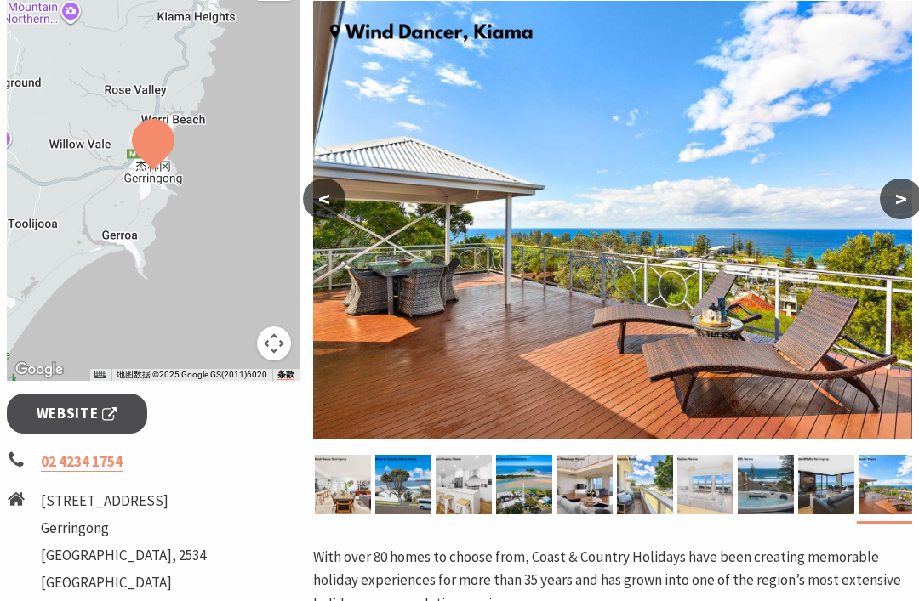
scroll to position [306, 0]
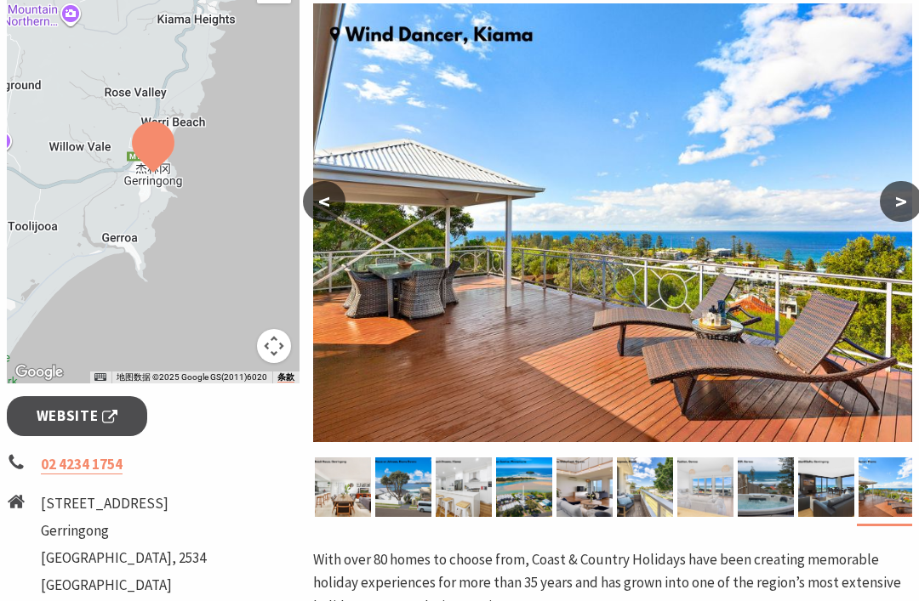
click at [778, 322] on img at bounding box center [612, 222] width 599 height 439
click at [708, 225] on img at bounding box center [612, 222] width 599 height 439
click at [708, 248] on img at bounding box center [612, 222] width 599 height 439
click at [716, 252] on img at bounding box center [612, 222] width 599 height 439
